Goal: Learn about a topic

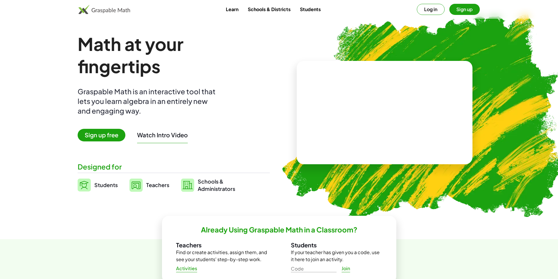
drag, startPoint x: 454, startPoint y: 98, endPoint x: 421, endPoint y: 61, distance: 50.0
click at [453, 98] on div at bounding box center [385, 112] width 176 height 103
click at [367, 111] on video at bounding box center [385, 113] width 88 height 44
click at [382, 111] on div at bounding box center [386, 107] width 50 height 22
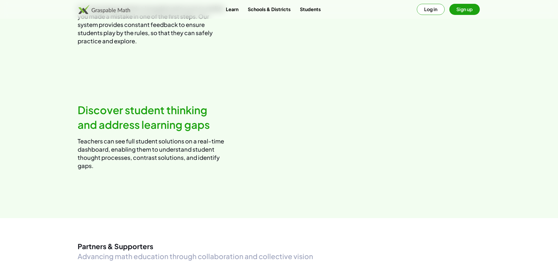
scroll to position [733, 0]
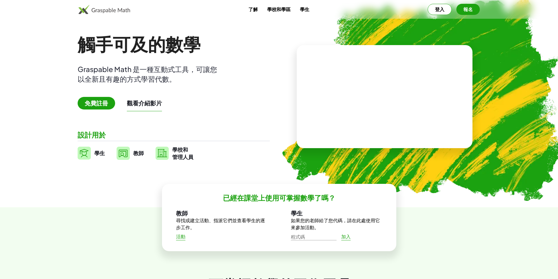
click at [108, 106] on font "免費註冊" at bounding box center [96, 102] width 23 height 7
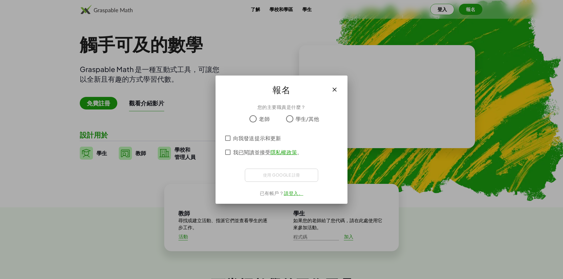
click at [299, 118] on font "學生/其他" at bounding box center [307, 118] width 24 height 7
click at [298, 119] on font "學生/其他" at bounding box center [307, 118] width 24 height 7
click at [280, 174] on div "使用 Google 註冊 使用 Google 帳戶登入 使用 Google 帳戶登入。在新分頁中開啟" at bounding box center [281, 175] width 73 height 13
click at [285, 192] on font "請登入。" at bounding box center [293, 193] width 19 height 6
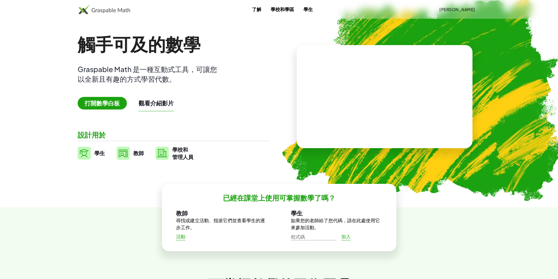
click at [113, 104] on font "打開數學白板" at bounding box center [102, 102] width 35 height 7
click at [101, 103] on font "打開數學白板" at bounding box center [102, 102] width 35 height 7
click at [142, 93] on div "觸手可及的數學 Graspable Math 是一種互動式工具，可讓您以全新且有趣的方式學習代數。 打開數學白板 觀看介紹影片 設計用於 學生 教師 學校和 …" at bounding box center [174, 97] width 192 height 128
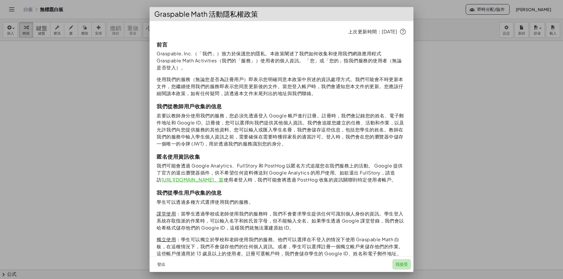
click at [404, 264] on font "我接受" at bounding box center [401, 264] width 13 height 5
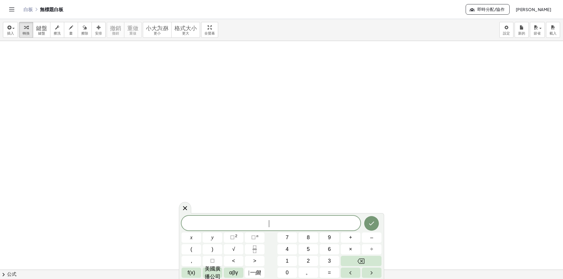
click at [239, 228] on span "​" at bounding box center [270, 224] width 179 height 8
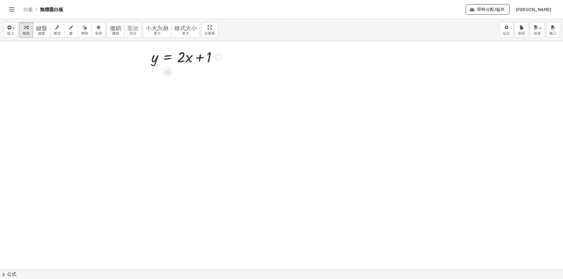
click at [205, 56] on div at bounding box center [186, 57] width 76 height 20
drag, startPoint x: 201, startPoint y: 58, endPoint x: 157, endPoint y: 64, distance: 44.6
click at [157, 64] on div at bounding box center [186, 57] width 76 height 20
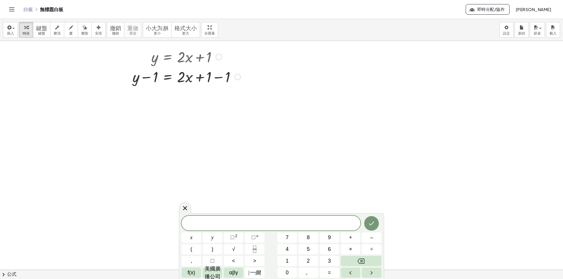
click at [192, 78] on div at bounding box center [187, 77] width 114 height 20
click at [188, 78] on div at bounding box center [187, 77] width 114 height 20
click at [225, 78] on div at bounding box center [187, 77] width 114 height 20
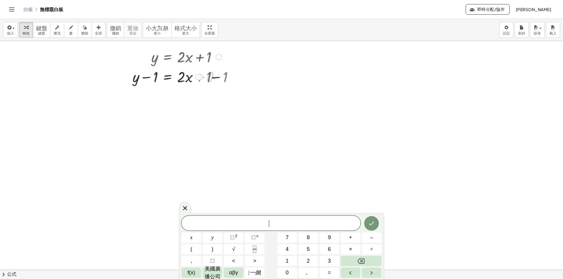
click at [207, 78] on div at bounding box center [177, 77] width 95 height 20
drag, startPoint x: 182, startPoint y: 97, endPoint x: 148, endPoint y: 119, distance: 40.4
click at [183, 115] on div at bounding box center [187, 120] width 114 height 29
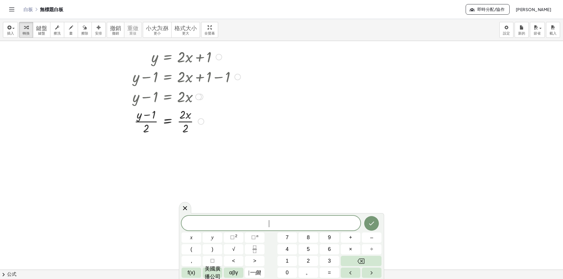
click at [181, 117] on div at bounding box center [187, 120] width 114 height 29
click at [184, 123] on div at bounding box center [187, 120] width 114 height 29
click at [185, 123] on div at bounding box center [187, 120] width 114 height 29
drag, startPoint x: 180, startPoint y: 59, endPoint x: 155, endPoint y: 81, distance: 32.2
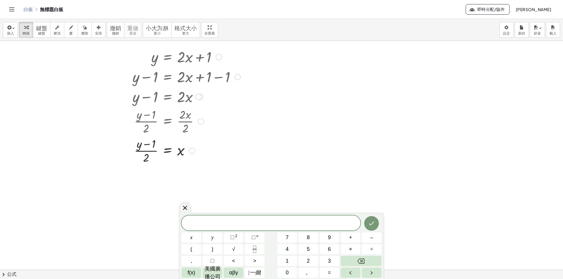
click at [168, 57] on div "y = + · 2 · x + 1 + y − 1 = + · 2 · x + 1 − 1 + y − 1 = + · 2 · x + 0 + y − 1 =…" at bounding box center [168, 57] width 0 height 0
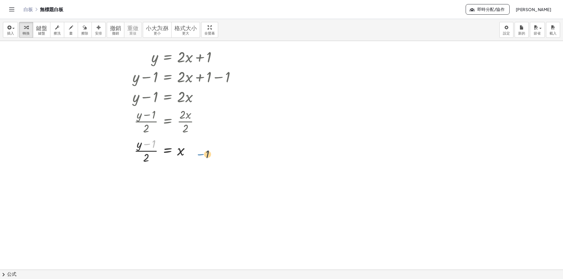
drag, startPoint x: 146, startPoint y: 143, endPoint x: 200, endPoint y: 152, distance: 54.7
click at [200, 152] on div at bounding box center [187, 150] width 114 height 29
drag, startPoint x: 147, startPoint y: 144, endPoint x: 201, endPoint y: 152, distance: 54.8
click at [201, 152] on div at bounding box center [187, 150] width 114 height 29
drag, startPoint x: 151, startPoint y: 143, endPoint x: 206, endPoint y: 152, distance: 55.3
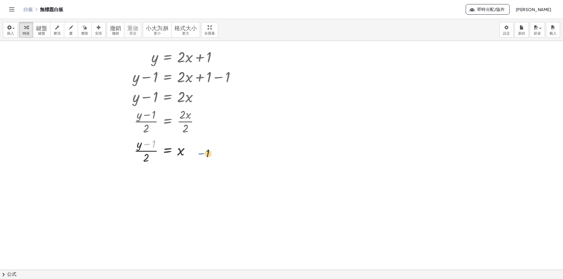
click at [206, 152] on div at bounding box center [187, 150] width 114 height 29
drag, startPoint x: 146, startPoint y: 155, endPoint x: 176, endPoint y: 148, distance: 30.7
click at [176, 148] on div at bounding box center [187, 150] width 114 height 29
click at [149, 181] on div at bounding box center [182, 179] width 124 height 29
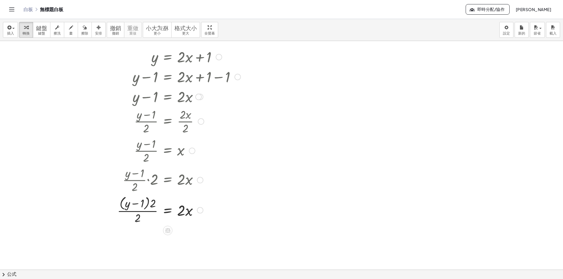
click at [138, 212] on div at bounding box center [178, 209] width 129 height 31
click at [137, 218] on div at bounding box center [178, 209] width 129 height 31
click at [138, 218] on div at bounding box center [178, 209] width 129 height 31
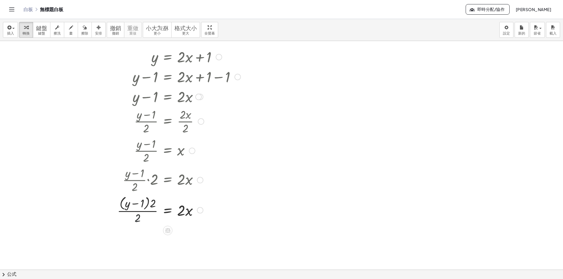
click at [138, 218] on div at bounding box center [178, 209] width 129 height 31
click at [151, 202] on div at bounding box center [178, 209] width 129 height 31
click at [153, 202] on div at bounding box center [180, 209] width 127 height 29
click at [118, 28] on font "撤銷" at bounding box center [115, 28] width 11 height 6
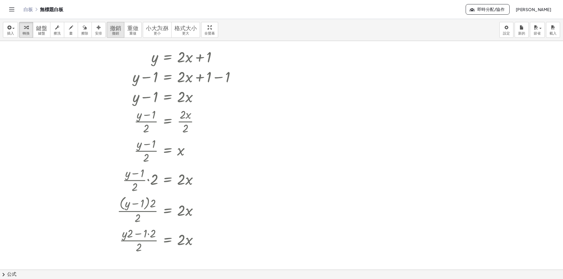
click at [118, 28] on font "撤銷" at bounding box center [115, 28] width 11 height 6
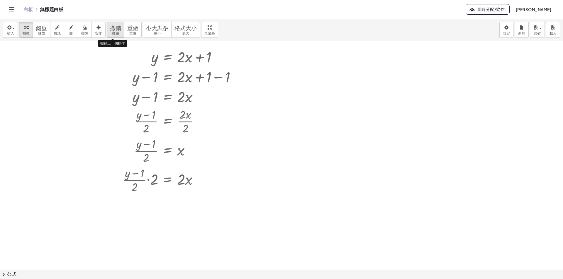
click at [118, 28] on font "撤銷" at bounding box center [115, 28] width 11 height 6
